Goal: Task Accomplishment & Management: Manage account settings

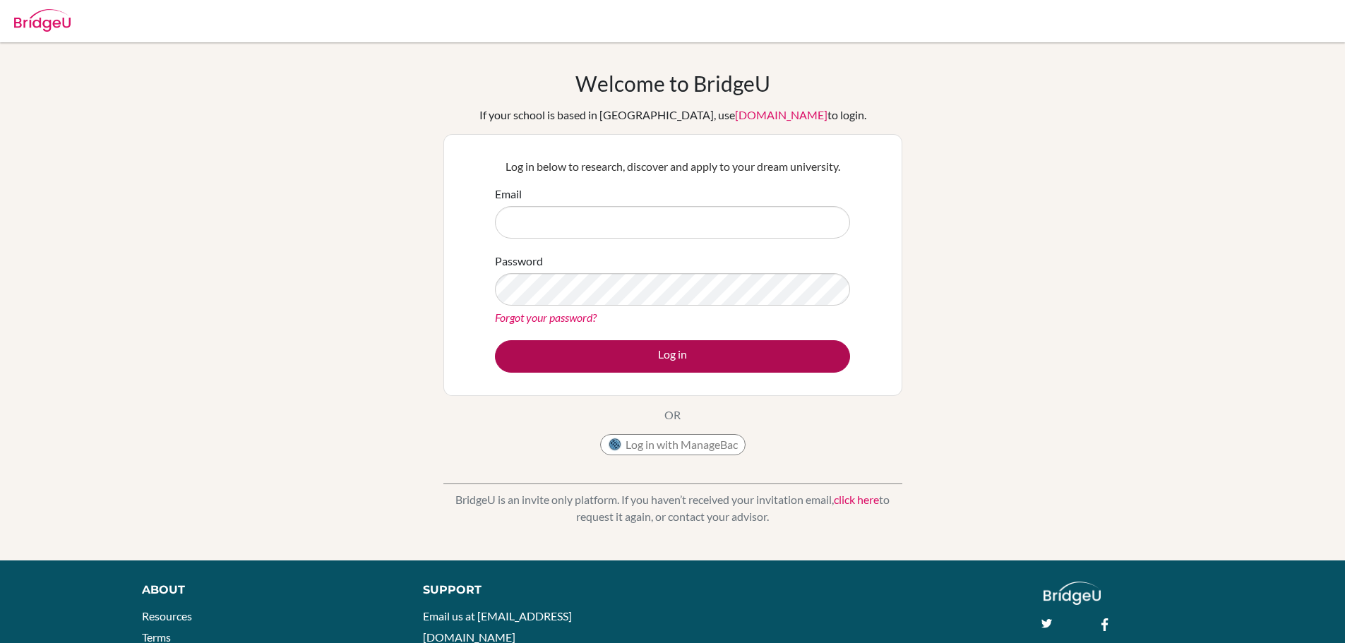
type input "[PERSON_NAME][EMAIL_ADDRESS][DOMAIN_NAME]"
click at [620, 350] on button "Log in" at bounding box center [672, 356] width 355 height 32
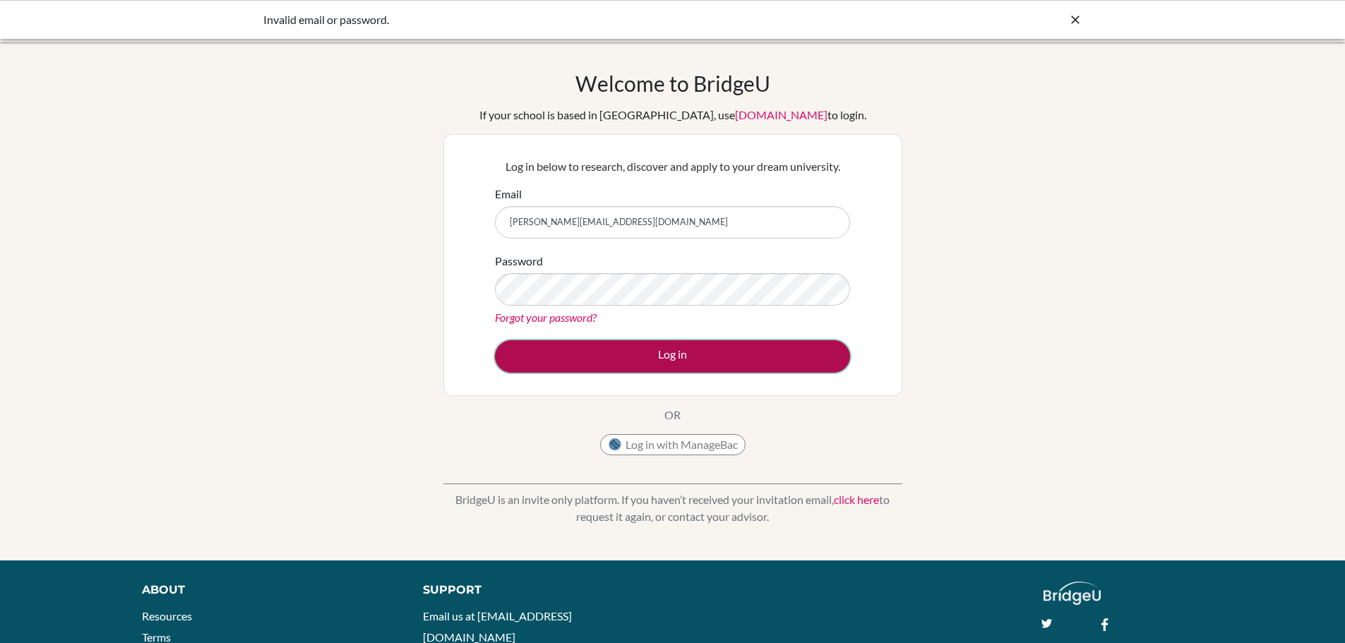
click at [739, 360] on button "Log in" at bounding box center [672, 356] width 355 height 32
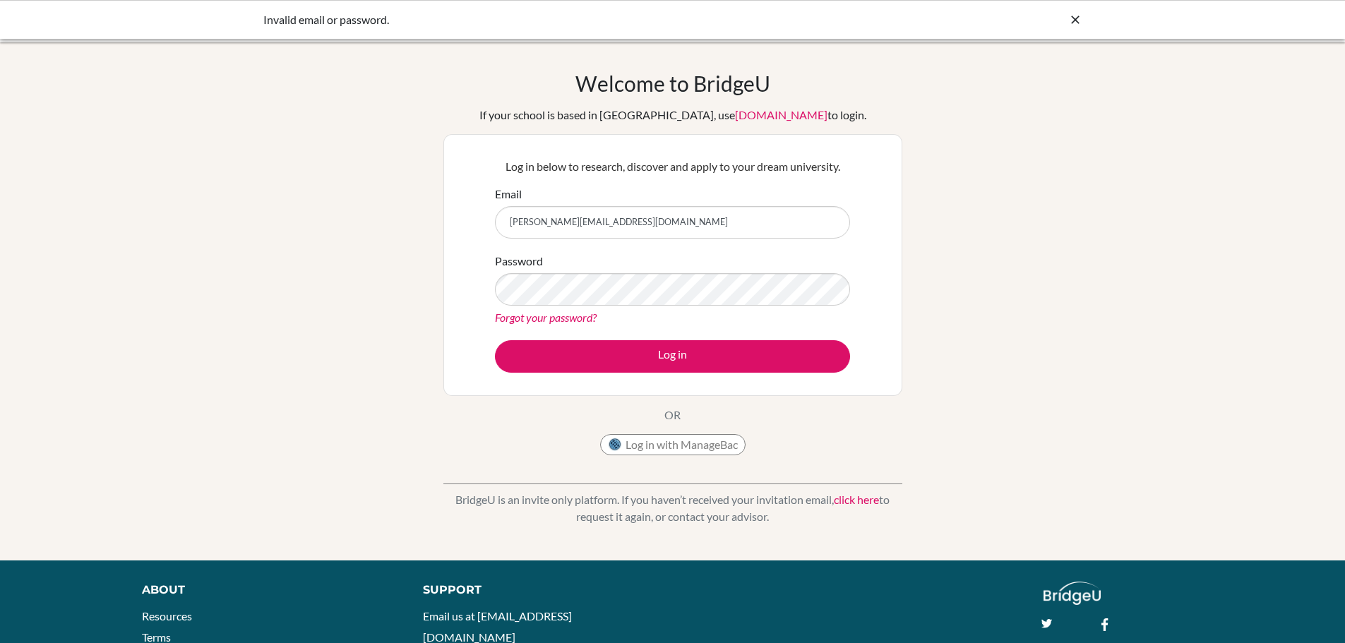
click at [1000, 229] on div "Welcome to BridgeU If your school is based in China, use app.bridge-u.com.cn to…" at bounding box center [672, 302] width 1345 height 462
click at [587, 318] on link "Forgot your password?" at bounding box center [546, 317] width 102 height 13
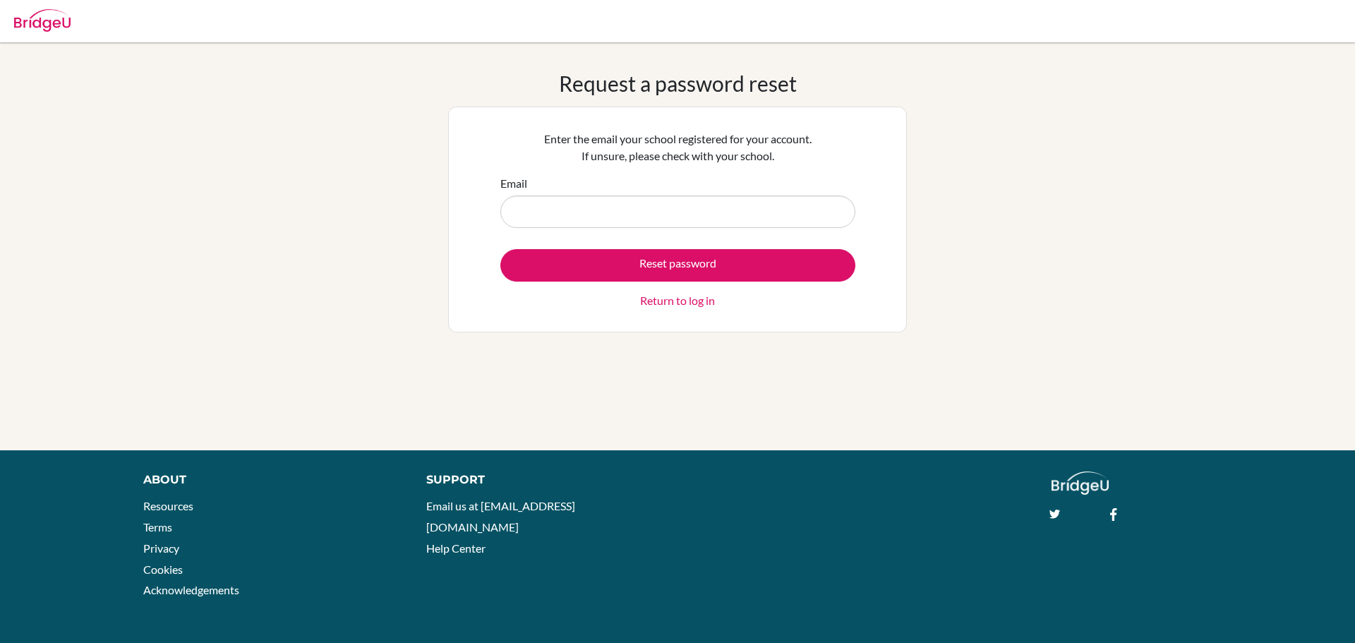
type input "[PERSON_NAME][EMAIL_ADDRESS][DOMAIN_NAME]"
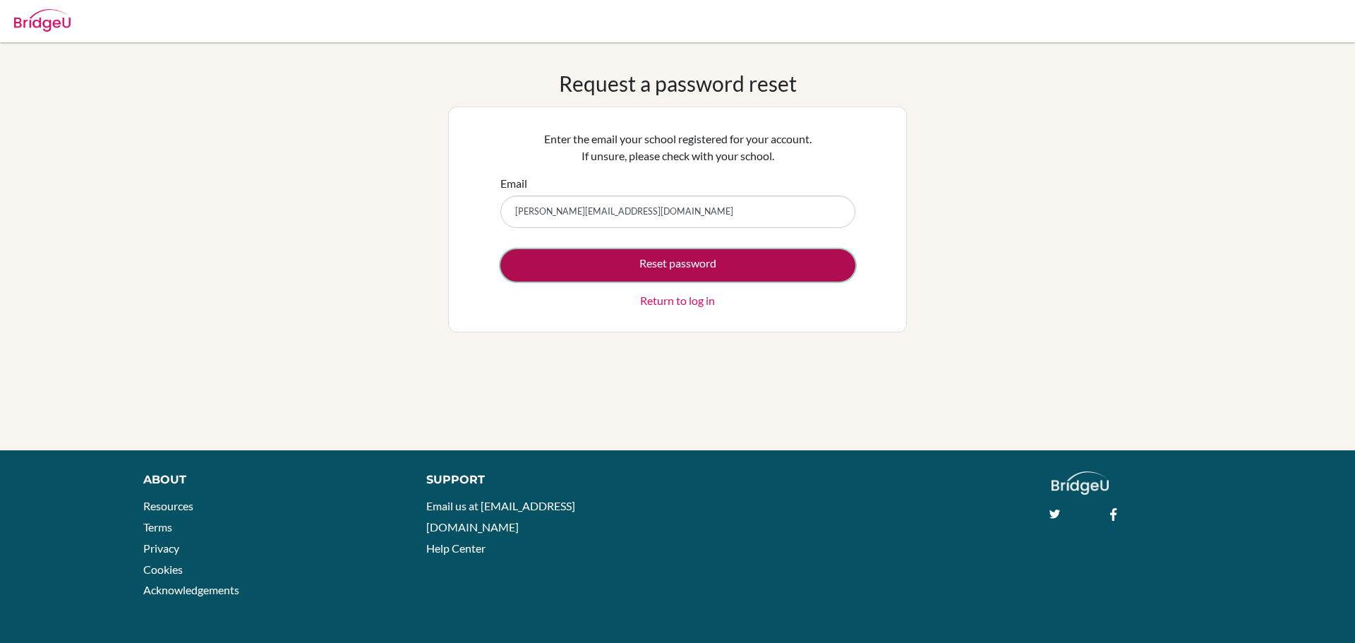
click at [579, 268] on button "Reset password" at bounding box center [677, 265] width 355 height 32
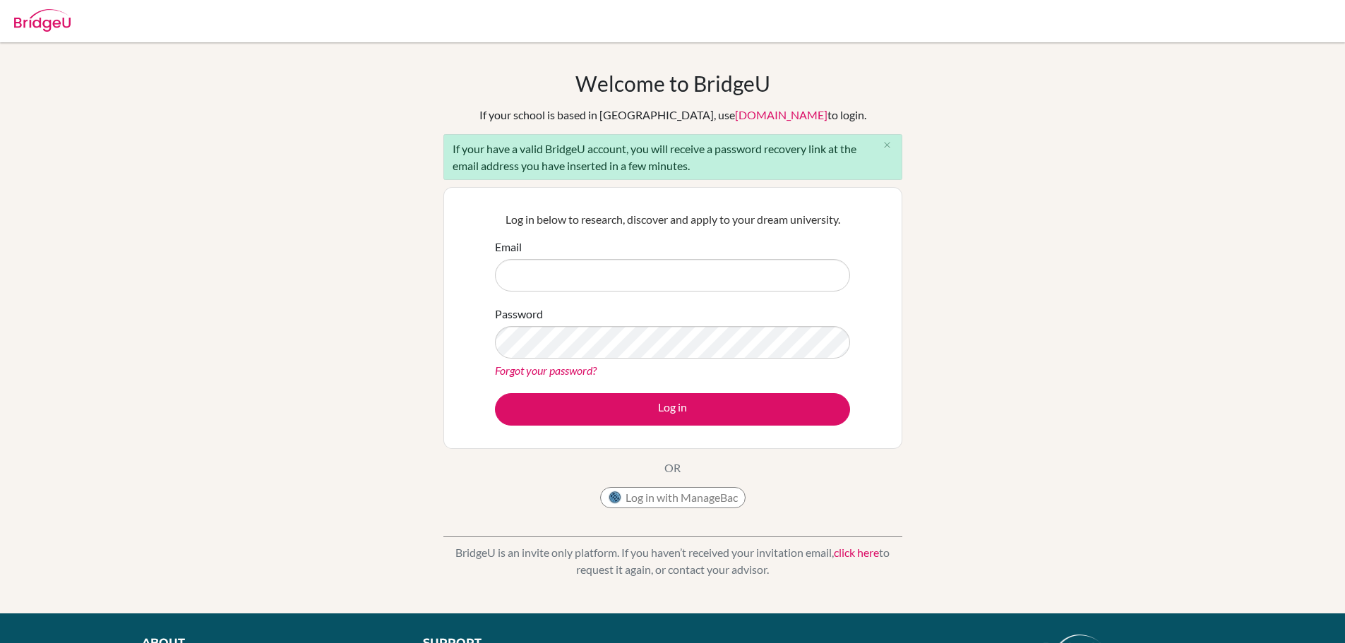
type input "[PERSON_NAME][EMAIL_ADDRESS][DOMAIN_NAME]"
click at [595, 180] on div "Welcome to [GEOGRAPHIC_DATA] If your school is based in [GEOGRAPHIC_DATA], use …" at bounding box center [672, 293] width 459 height 445
click at [584, 167] on div "If your have a valid BridgeU account, you will receive a password recovery link…" at bounding box center [672, 157] width 459 height 46
click at [882, 140] on icon "close" at bounding box center [887, 145] width 11 height 11
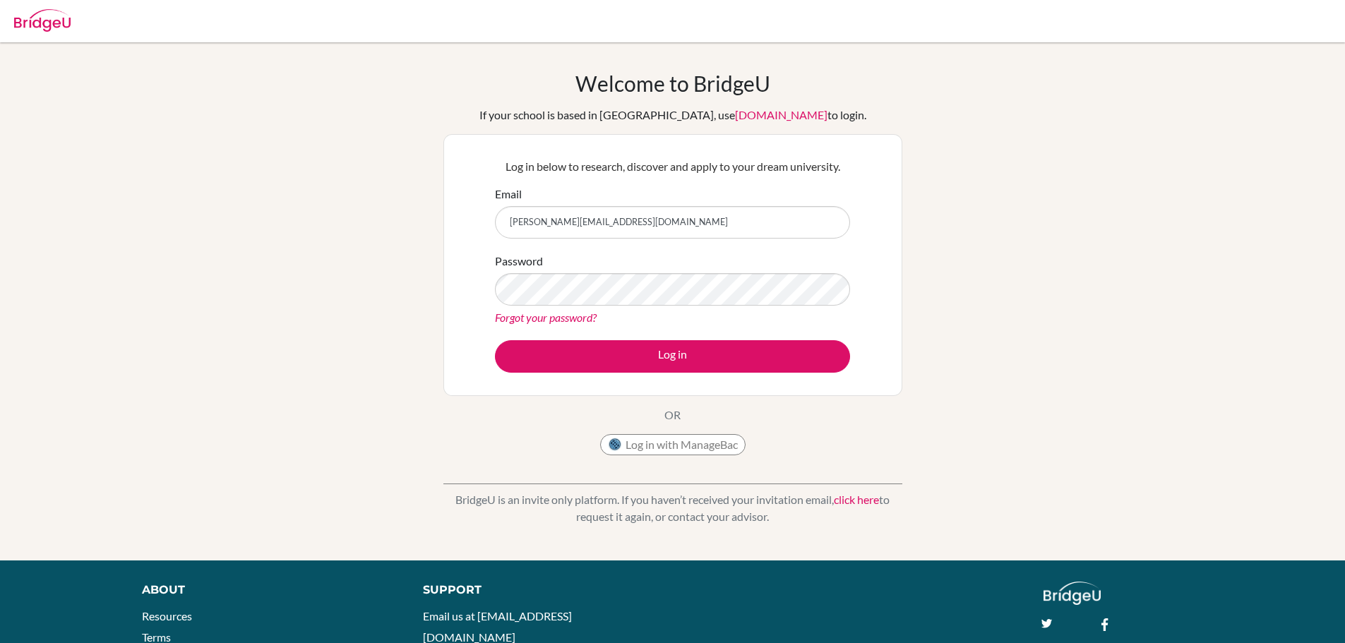
click at [587, 316] on link "Forgot your password?" at bounding box center [546, 317] width 102 height 13
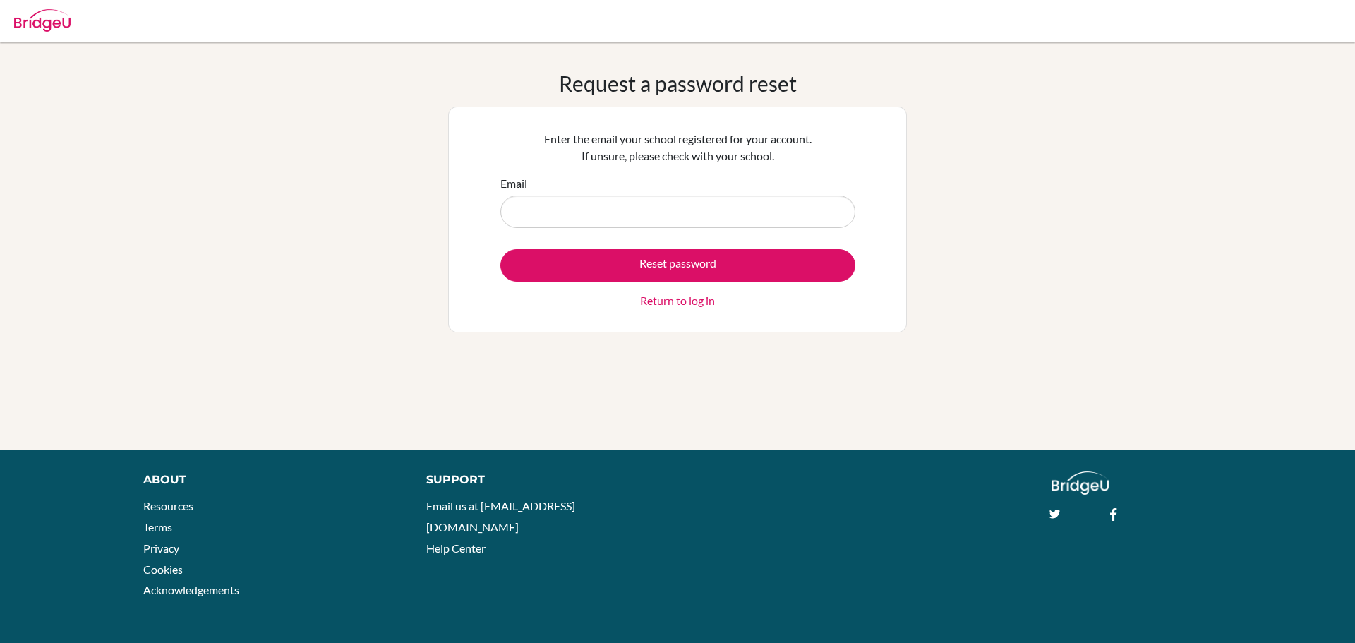
click at [592, 218] on input "Email" at bounding box center [677, 212] width 355 height 32
type input "abdulazizbouericky@gmail.com"
click at [500, 249] on button "Reset password" at bounding box center [677, 265] width 355 height 32
